Goal: Task Accomplishment & Management: Use online tool/utility

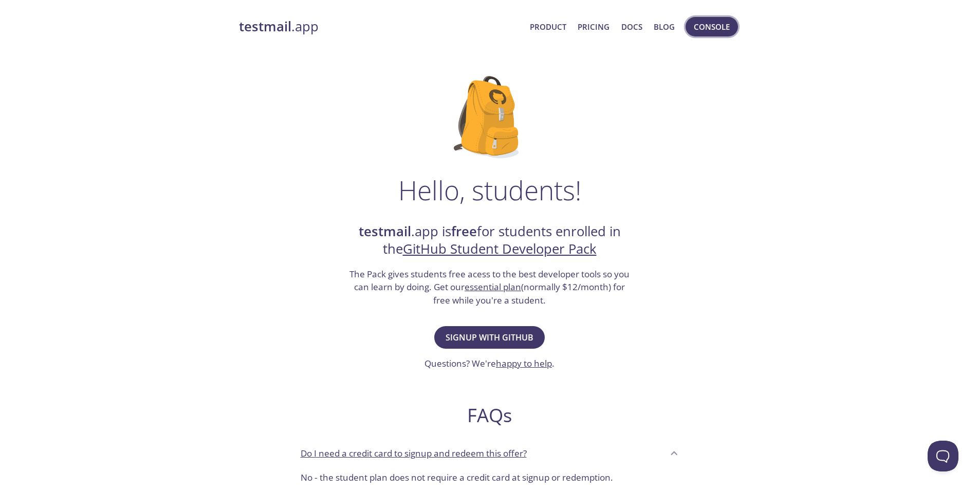
click at [712, 29] on span "Console" at bounding box center [712, 26] width 36 height 13
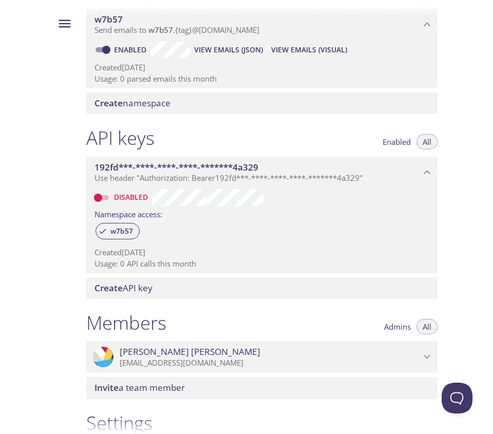
scroll to position [42, 0]
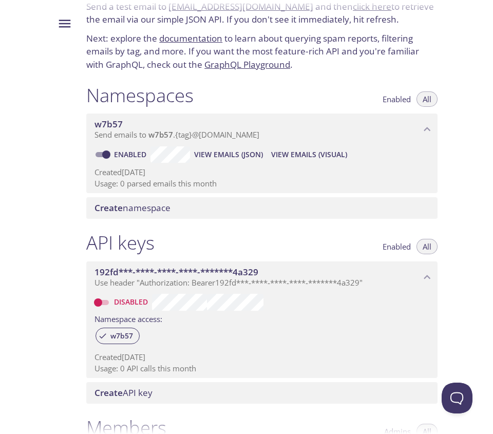
click at [274, 138] on p "Send emails to w7b57 . {tag} @[DOMAIN_NAME]" at bounding box center [258, 135] width 326 height 10
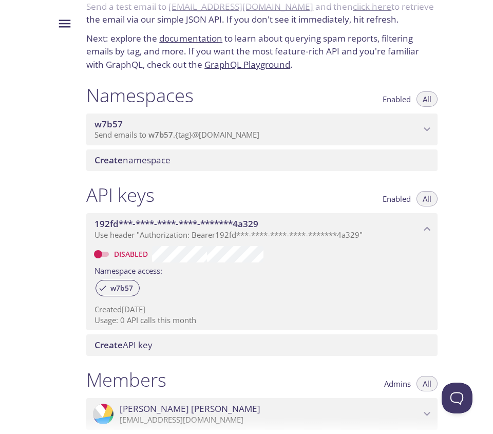
click at [273, 138] on p "Send emails to w7b57 . {tag} @[DOMAIN_NAME]" at bounding box center [258, 135] width 326 height 10
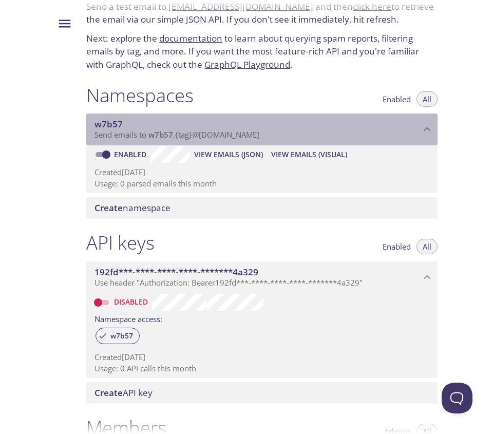
drag, startPoint x: 281, startPoint y: 138, endPoint x: 117, endPoint y: 140, distance: 163.9
click at [117, 140] on div "w7b57 Send emails to w7b57 . {tag} @[DOMAIN_NAME]" at bounding box center [261, 130] width 351 height 32
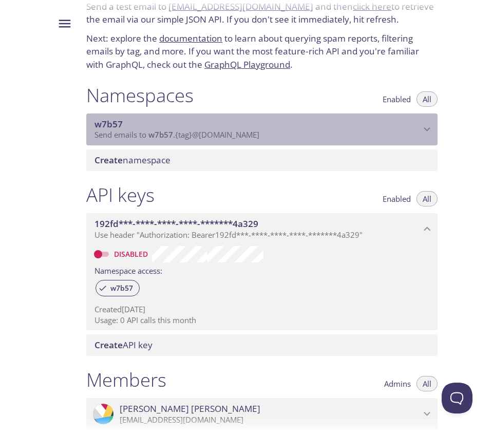
click at [128, 133] on span "Send emails to w7b57 . {tag} @[DOMAIN_NAME]" at bounding box center [177, 134] width 165 height 10
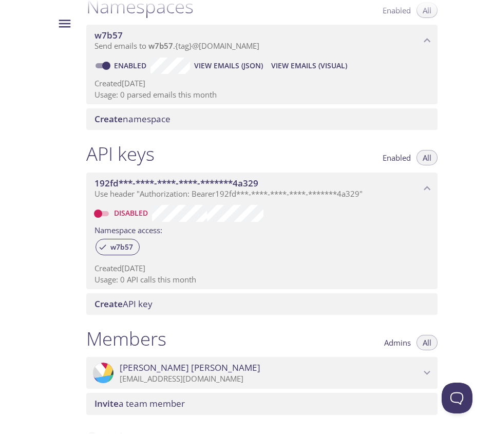
scroll to position [0, 0]
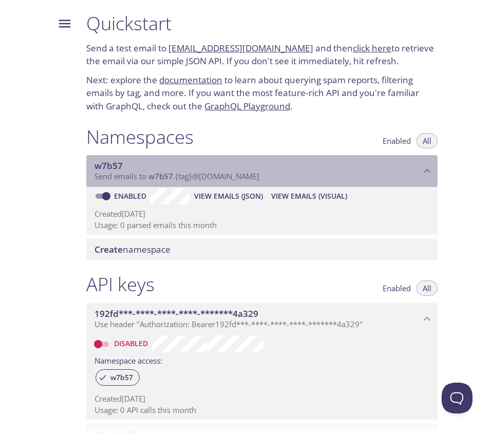
drag, startPoint x: 298, startPoint y: 177, endPoint x: 129, endPoint y: 177, distance: 169.1
click at [197, 176] on p "Send emails to w7b57 . {tag} @[DOMAIN_NAME]" at bounding box center [258, 177] width 326 height 10
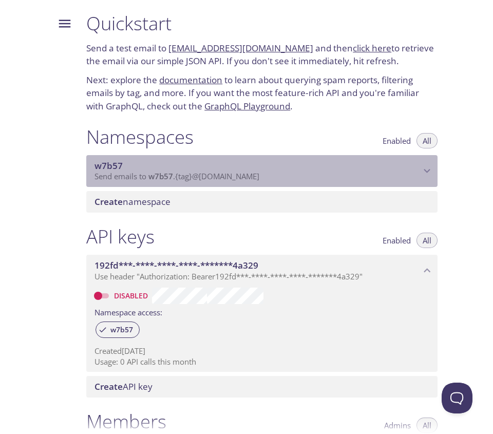
click at [129, 177] on span "Send emails to w7b57 . {tag} @[DOMAIN_NAME]" at bounding box center [177, 176] width 165 height 10
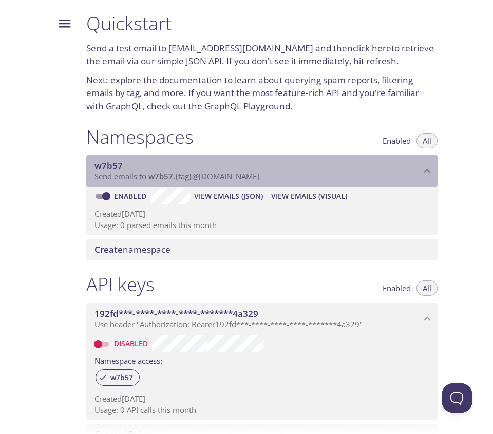
click at [127, 166] on span "w7b57" at bounding box center [258, 165] width 326 height 11
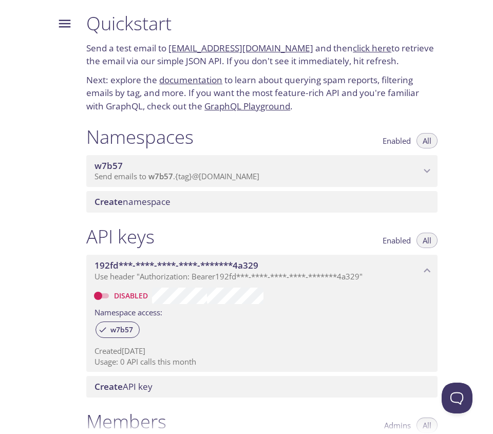
drag, startPoint x: 303, startPoint y: 47, endPoint x: 174, endPoint y: 47, distance: 129.0
click at [174, 47] on p "Send a test email to [EMAIL_ADDRESS][DOMAIN_NAME] and then click here to retrie…" at bounding box center [261, 55] width 351 height 26
copy link "[EMAIL_ADDRESS][DOMAIN_NAME]"
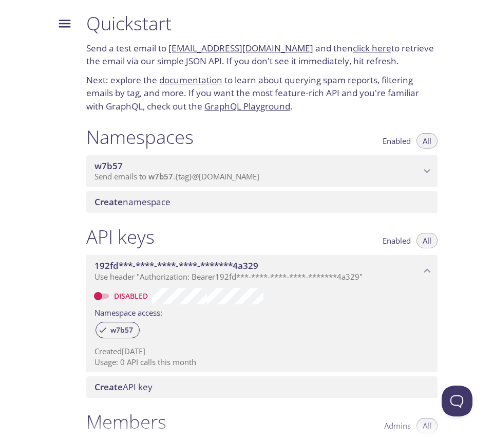
click at [363, 48] on link "click here" at bounding box center [372, 48] width 39 height 12
click at [245, 171] on span "Send emails to w7b57 . {tag} @[DOMAIN_NAME]" at bounding box center [177, 176] width 165 height 10
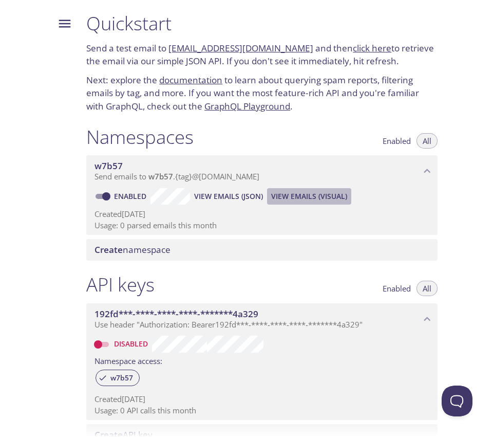
click at [294, 196] on span "View Emails (Visual)" at bounding box center [309, 196] width 76 height 12
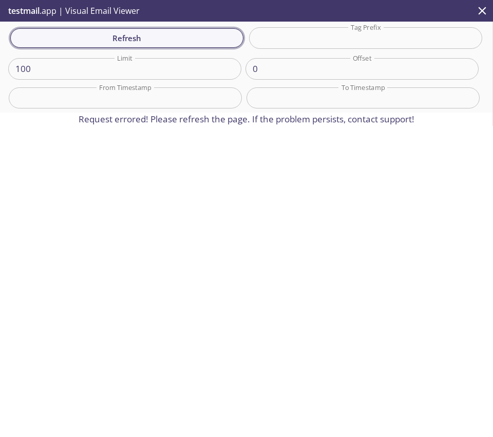
click at [132, 43] on span "Refresh" at bounding box center [126, 37] width 217 height 13
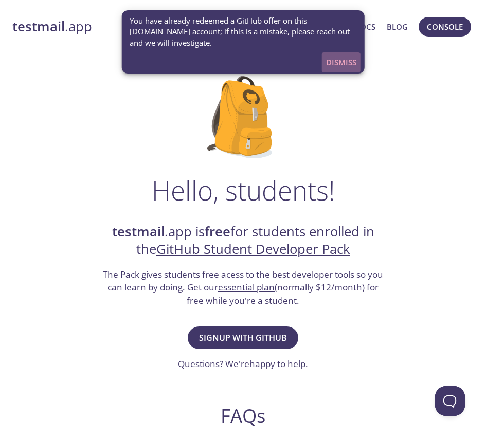
click at [335, 54] on button "Dismiss" at bounding box center [341, 62] width 39 height 20
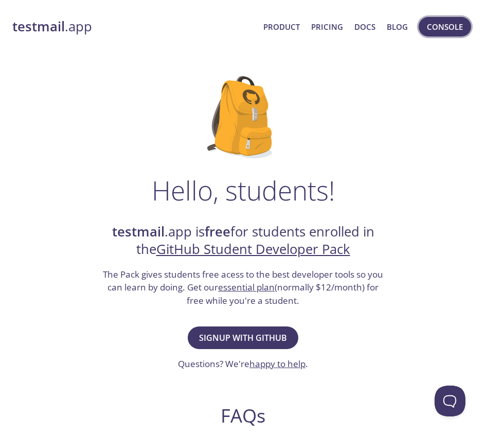
click at [456, 23] on span "Console" at bounding box center [445, 26] width 36 height 13
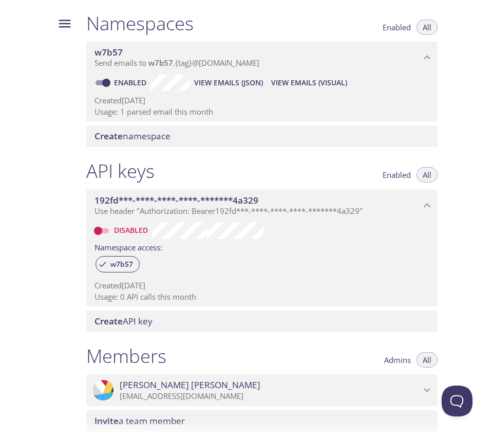
scroll to position [115, 0]
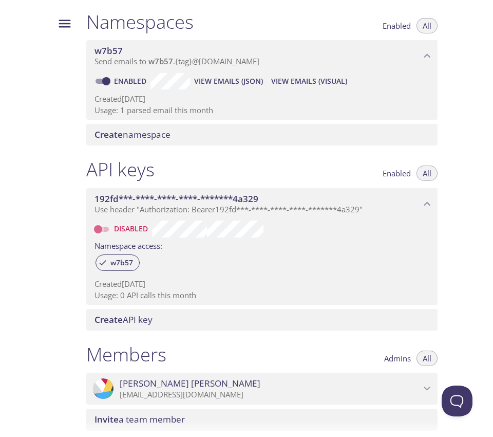
click at [106, 224] on input "Disabled" at bounding box center [98, 229] width 37 height 12
checkbox input "true"
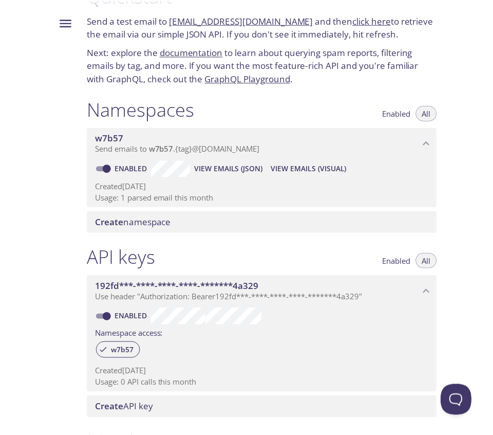
scroll to position [26, 0]
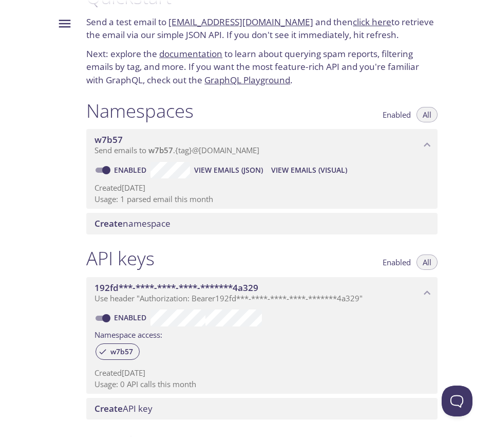
click at [287, 168] on span "View Emails (Visual)" at bounding box center [309, 170] width 76 height 12
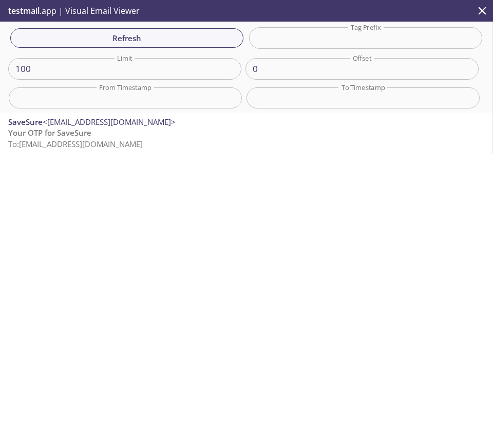
click at [121, 149] on p "Your OTP for SaveSure To: w7b57.test@inbox.testmail.app" at bounding box center [246, 138] width 476 height 22
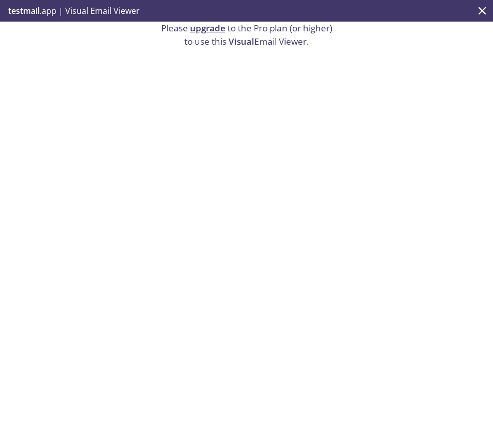
click at [477, 12] on icon "close" at bounding box center [482, 10] width 13 height 13
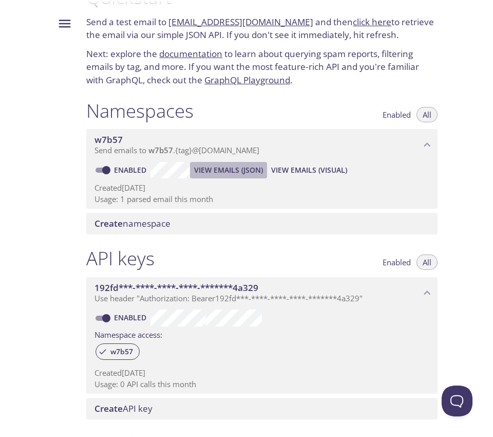
click at [232, 166] on span "View Emails (JSON)" at bounding box center [228, 170] width 69 height 12
click at [225, 169] on span "View Emails (JSON)" at bounding box center [228, 170] width 69 height 12
click at [285, 171] on span "View Emails (Visual)" at bounding box center [309, 170] width 76 height 12
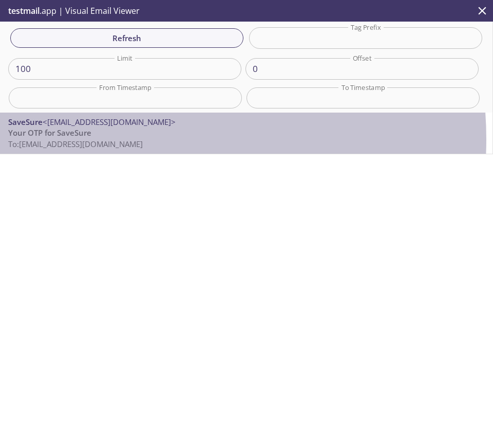
click at [120, 139] on span "To: w7b57.test@inbox.testmail.app" at bounding box center [75, 144] width 135 height 10
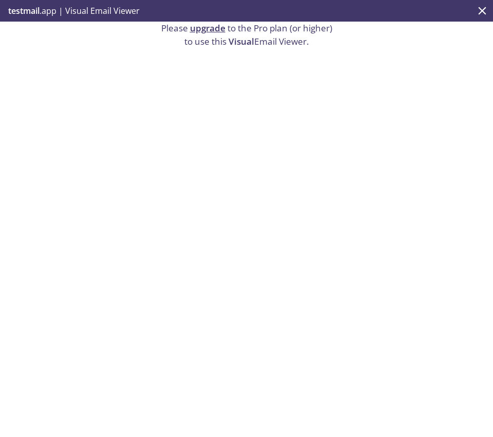
click at [229, 40] on span "Visual" at bounding box center [242, 41] width 26 height 12
click at [481, 11] on icon "close" at bounding box center [482, 10] width 13 height 13
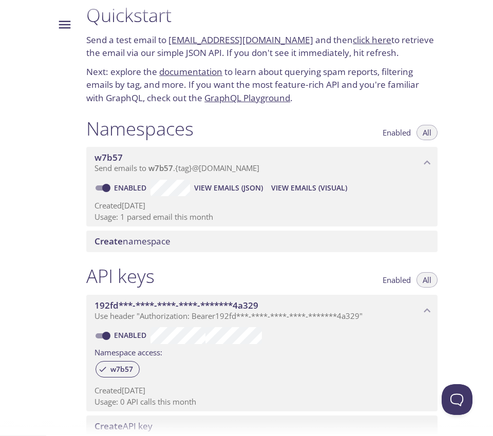
scroll to position [8, 0]
drag, startPoint x: 298, startPoint y: 44, endPoint x: 174, endPoint y: 45, distance: 123.3
click at [174, 45] on p "Send a test email to [EMAIL_ADDRESS][DOMAIN_NAME] and then click here to retrie…" at bounding box center [261, 46] width 351 height 26
copy link "[EMAIL_ADDRESS][DOMAIN_NAME]"
